Goal: Find specific page/section: Find specific page/section

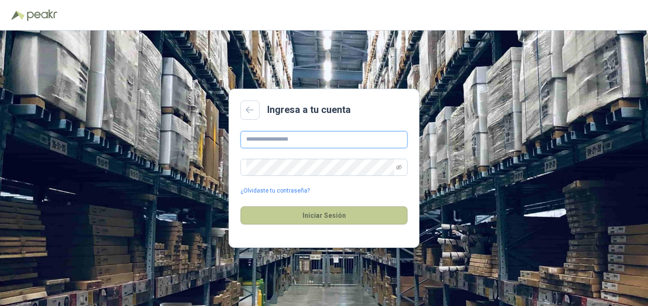
type input "**********"
click at [342, 219] on button "Iniciar Sesión" at bounding box center [323, 216] width 167 height 18
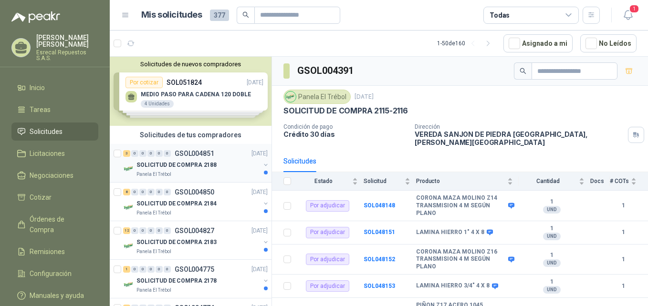
click at [204, 162] on p "SOLICITUD DE COMPRA 2188" at bounding box center [176, 165] width 80 height 9
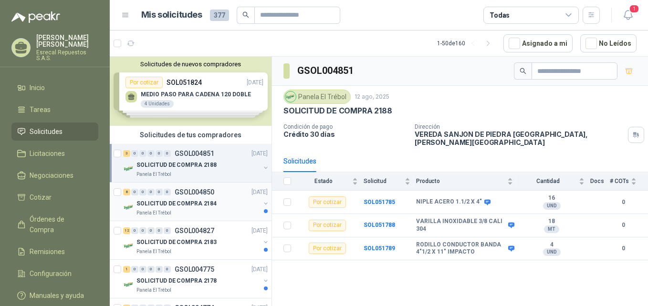
drag, startPoint x: 251, startPoint y: 207, endPoint x: 249, endPoint y: 213, distance: 6.8
drag, startPoint x: 249, startPoint y: 213, endPoint x: 529, endPoint y: 111, distance: 297.9
click at [529, 111] on div "SOLICITUD DE COMPRA 2188" at bounding box center [459, 111] width 353 height 10
click at [197, 207] on p "SOLICITUD DE COMPRA 2184" at bounding box center [176, 203] width 80 height 9
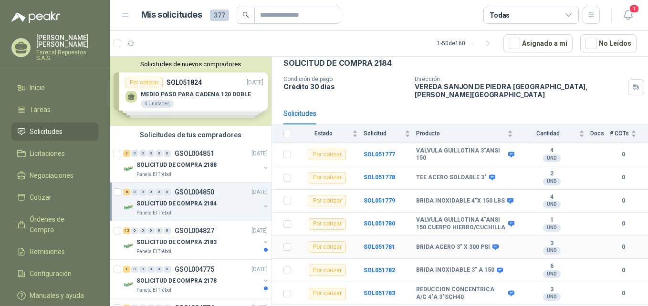
scroll to position [67, 0]
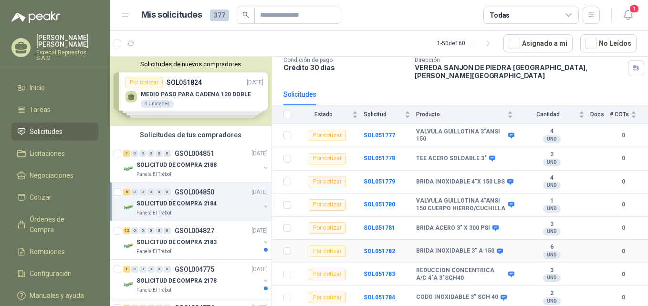
drag, startPoint x: 345, startPoint y: 254, endPoint x: 339, endPoint y: 244, distance: 12.4
drag, startPoint x: 339, startPoint y: 244, endPoint x: 359, endPoint y: 270, distance: 33.4
click at [359, 270] on td "Por cotizar" at bounding box center [330, 274] width 67 height 23
drag, startPoint x: 356, startPoint y: 259, endPoint x: 355, endPoint y: 252, distance: 7.6
